Goal: Information Seeking & Learning: Learn about a topic

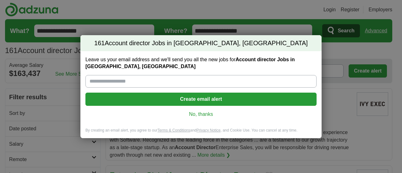
click at [194, 114] on link "No, thanks" at bounding box center [200, 114] width 221 height 7
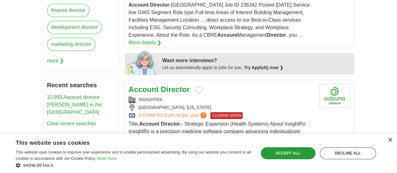
scroll to position [328, 0]
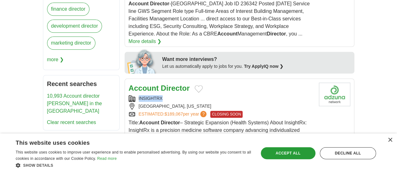
drag, startPoint x: 147, startPoint y: 34, endPoint x: 119, endPoint y: 35, distance: 28.2
click at [129, 95] on div "INSIGHTRX" at bounding box center [221, 98] width 185 height 7
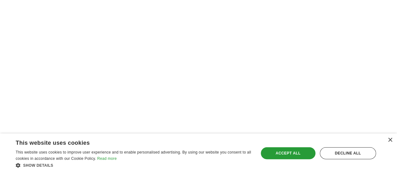
scroll to position [1135, 0]
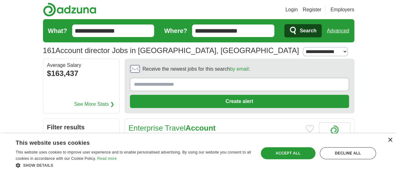
click at [390, 140] on div "×" at bounding box center [389, 140] width 5 height 5
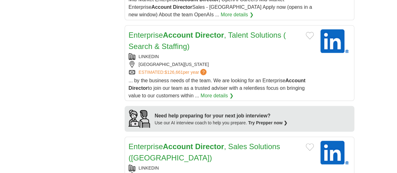
scroll to position [577, 0]
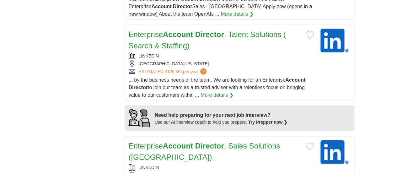
drag, startPoint x: 178, startPoint y: 77, endPoint x: 121, endPoint y: 77, distance: 57.4
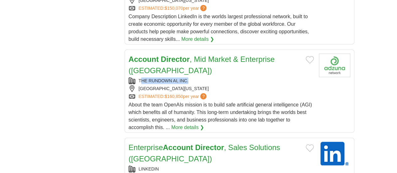
scroll to position [753, 0]
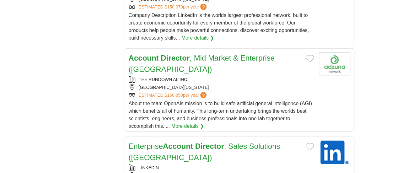
drag, startPoint x: 157, startPoint y: 42, endPoint x: 139, endPoint y: 38, distance: 18.7
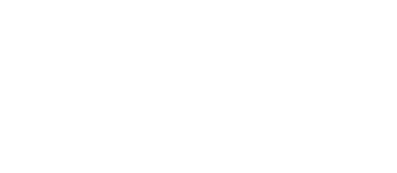
scroll to position [1075, 0]
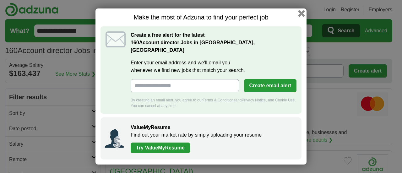
click at [301, 17] on button "button" at bounding box center [301, 13] width 7 height 7
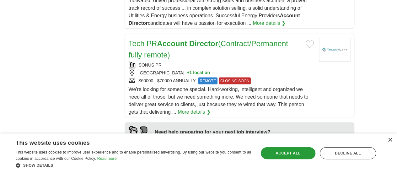
scroll to position [561, 0]
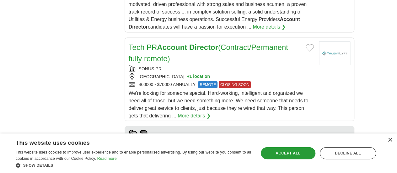
click at [171, 162] on link "Director of Strategic Accounts" at bounding box center [179, 166] width 101 height 8
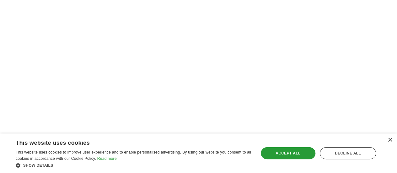
scroll to position [1195, 0]
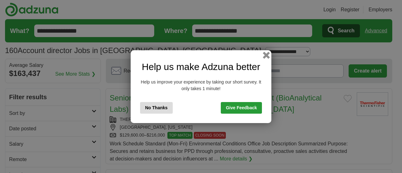
click at [264, 55] on button "button" at bounding box center [266, 54] width 7 height 7
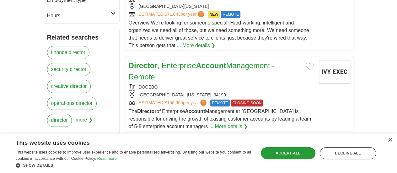
scroll to position [248, 0]
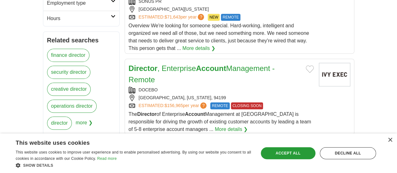
click at [130, 87] on div "DOCEBO" at bounding box center [221, 90] width 185 height 7
click at [388, 143] on div "×" at bounding box center [388, 140] width 8 height 5
click at [390, 139] on div "×" at bounding box center [389, 140] width 5 height 5
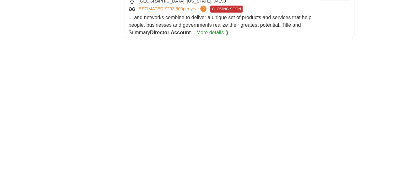
scroll to position [1034, 0]
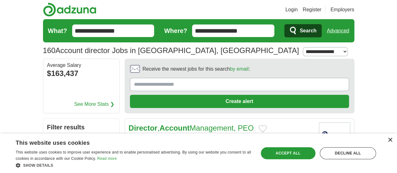
click at [390, 139] on div "×" at bounding box center [389, 140] width 5 height 5
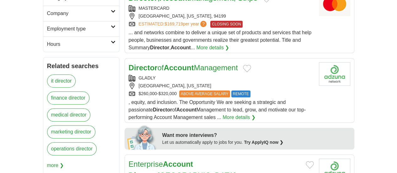
scroll to position [221, 0]
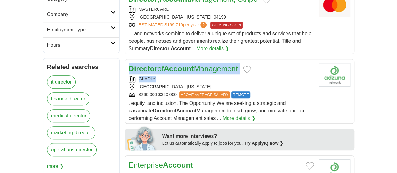
drag, startPoint x: 153, startPoint y: 22, endPoint x: 109, endPoint y: 13, distance: 45.0
click at [125, 59] on article "Director of Account Management GLADLY SAN FRANCISCO, CALIFORNIA $260,000-$320,0…" at bounding box center [240, 91] width 230 height 65
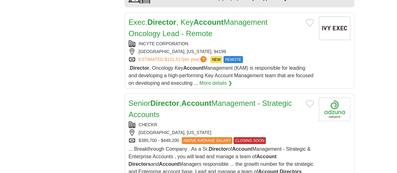
scroll to position [684, 0]
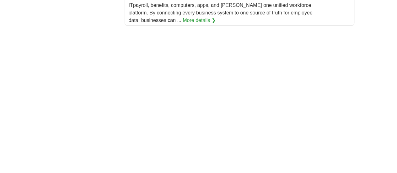
scroll to position [1041, 0]
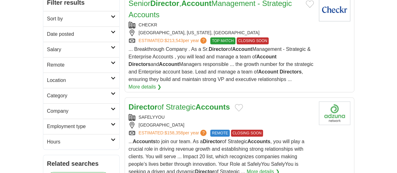
scroll to position [126, 0]
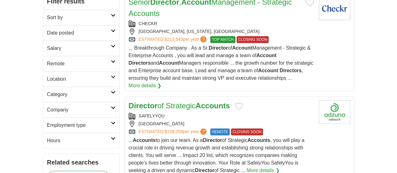
click at [129, 101] on strong "Director" at bounding box center [143, 105] width 29 height 8
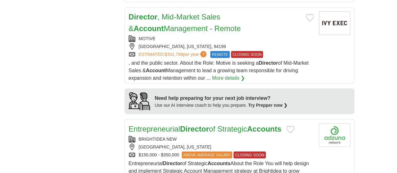
scroll to position [570, 0]
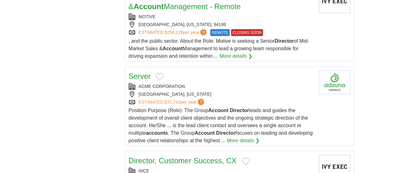
scroll to position [780, 0]
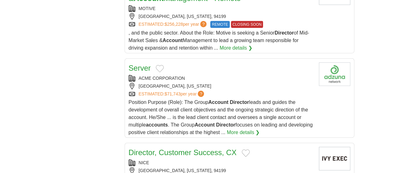
click at [154, 148] on link "Director, Customer Success, CX" at bounding box center [183, 152] width 108 height 8
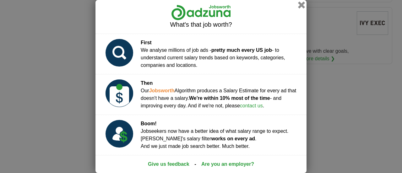
click at [302, 4] on button "button" at bounding box center [301, 5] width 7 height 7
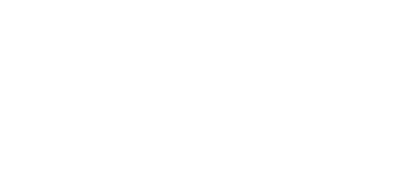
scroll to position [1020, 0]
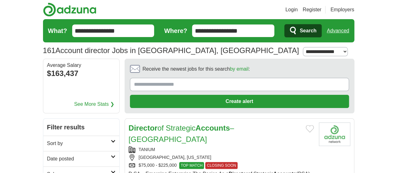
click at [226, 124] on link "Director of Strategic Accounts – Bay Area" at bounding box center [181, 134] width 105 height 20
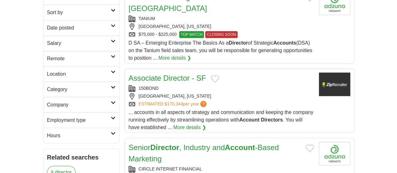
scroll to position [134, 0]
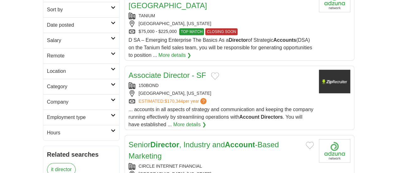
click at [140, 71] on link "Associate Director - SF" at bounding box center [167, 75] width 77 height 8
drag, startPoint x: 152, startPoint y: 34, endPoint x: 107, endPoint y: 26, distance: 44.9
click at [125, 66] on article "Associate Director - SF 150BOND SAN FRANCISCO, CALIFORNIA ESTIMATED: $170,344 p…" at bounding box center [240, 98] width 230 height 64
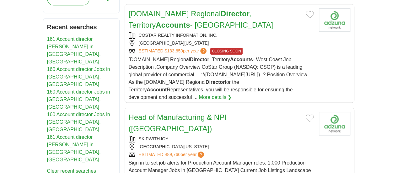
scroll to position [385, 0]
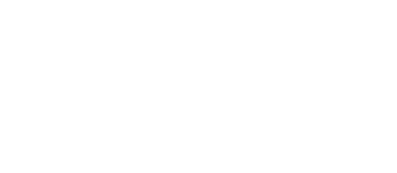
scroll to position [1147, 0]
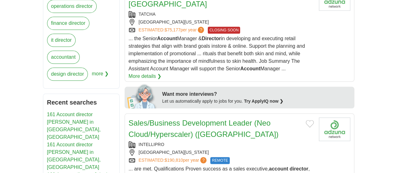
scroll to position [298, 0]
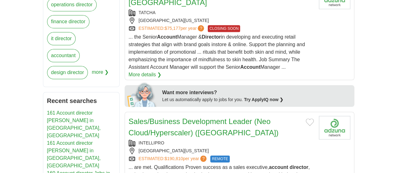
click at [138, 117] on link "Sales/Business Development Leader (Neo Cloud/Hyperscaler) ([GEOGRAPHIC_DATA])" at bounding box center [204, 127] width 150 height 20
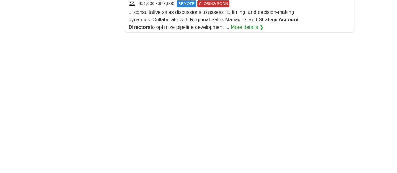
scroll to position [938, 0]
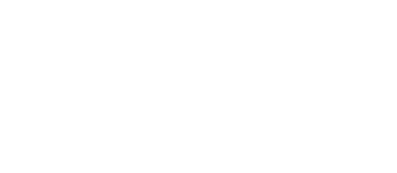
scroll to position [1004, 0]
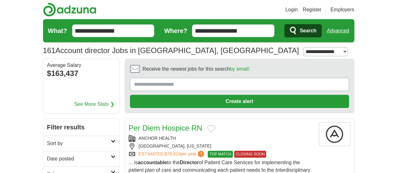
drag, startPoint x: 107, startPoint y: 31, endPoint x: 0, endPoint y: 25, distance: 107.4
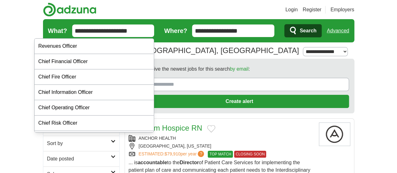
type input "**********"
click at [284, 24] on button "Search" at bounding box center [302, 30] width 37 height 13
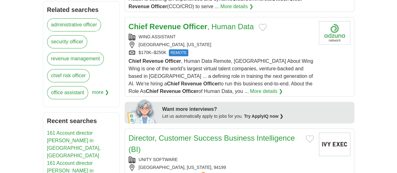
scroll to position [289, 0]
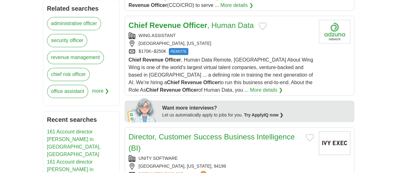
click at [176, 132] on link "Director, Customer Success Business Intelligence (BI)" at bounding box center [212, 142] width 166 height 20
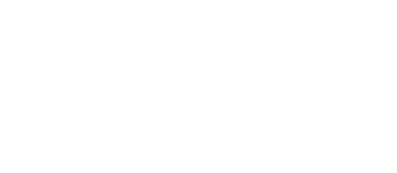
scroll to position [1174, 0]
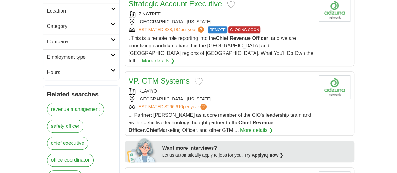
scroll to position [205, 0]
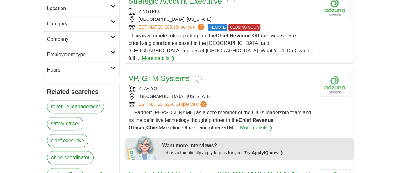
click at [139, 74] on link "VP, GTM Systems" at bounding box center [159, 78] width 61 height 8
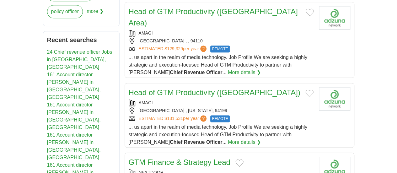
scroll to position [363, 0]
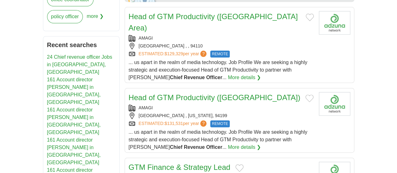
click at [173, 163] on link "GTM Finance & Strategy Lead" at bounding box center [180, 167] width 102 height 8
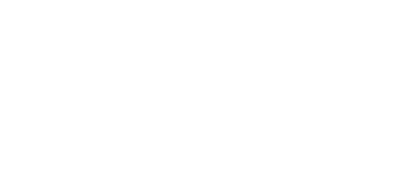
scroll to position [1091, 0]
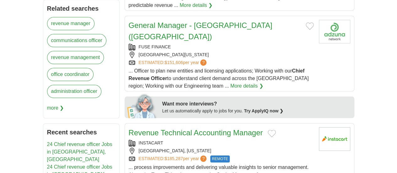
scroll to position [289, 0]
